Goal: Task Accomplishment & Management: Use online tool/utility

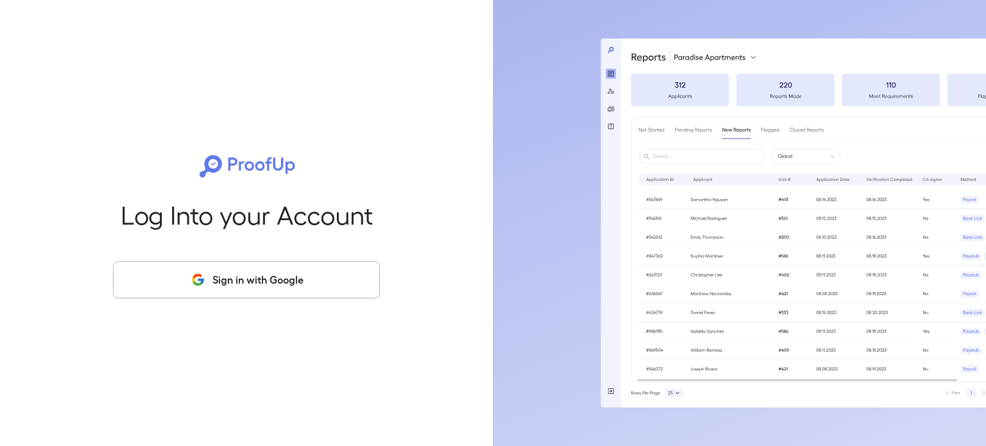
click at [207, 272] on button "Sign in with Google" at bounding box center [246, 279] width 267 height 37
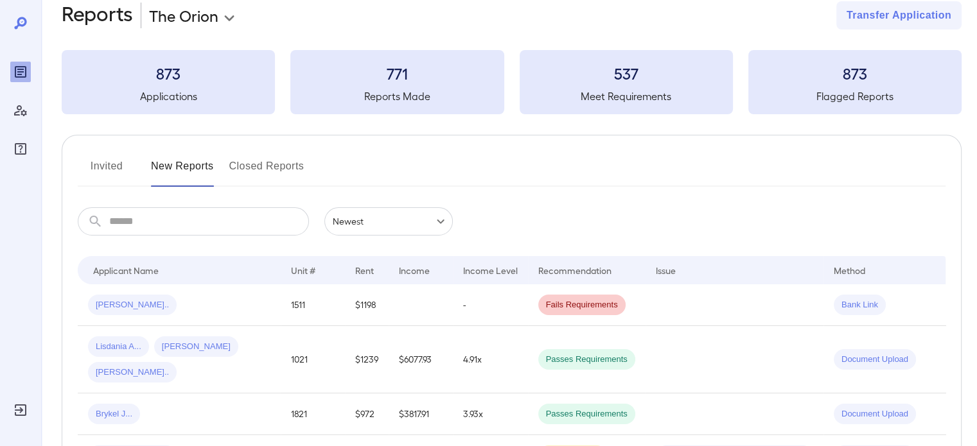
scroll to position [128, 0]
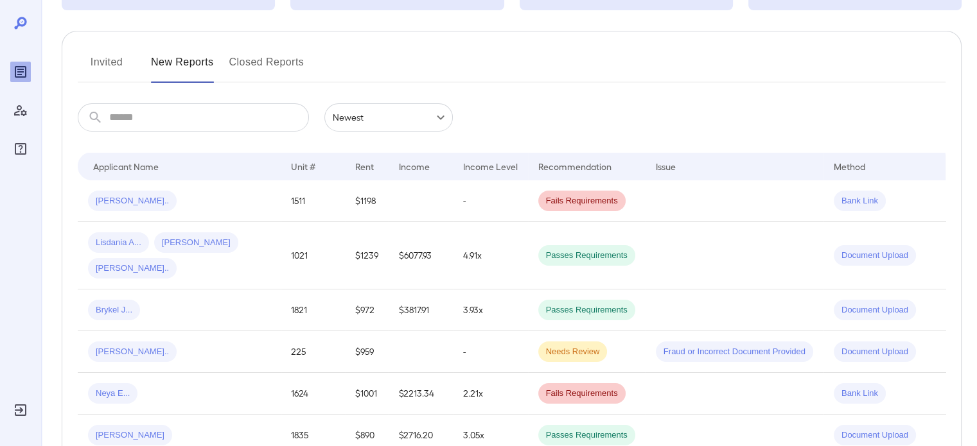
click at [100, 61] on button "Invited" at bounding box center [107, 67] width 58 height 31
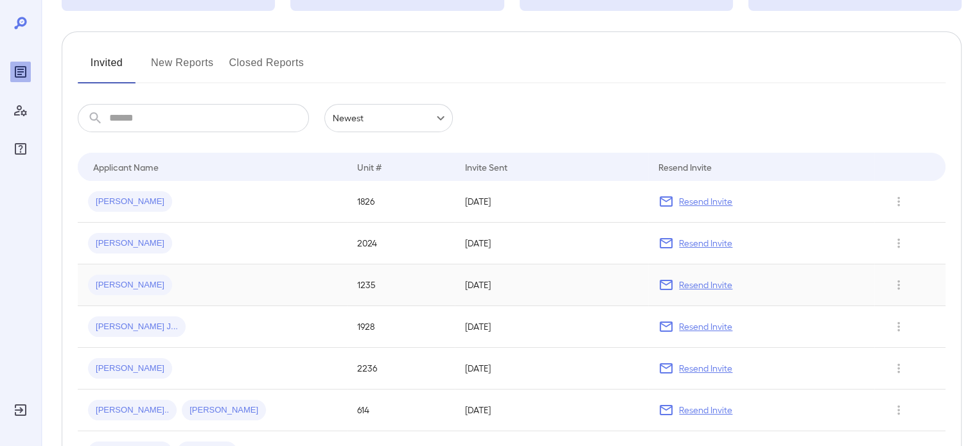
scroll to position [128, 0]
click at [161, 240] on div "[PERSON_NAME]" at bounding box center [212, 242] width 248 height 21
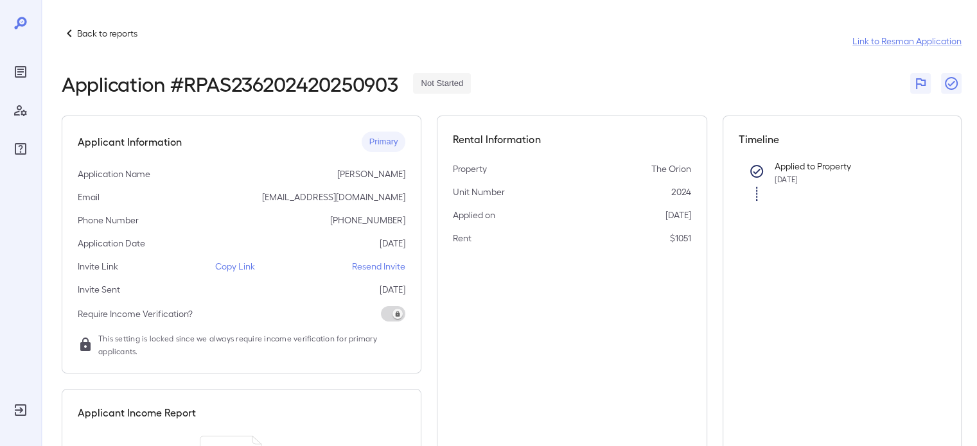
click at [247, 265] on p "Copy Link" at bounding box center [235, 266] width 40 height 13
